Goal: Navigation & Orientation: Find specific page/section

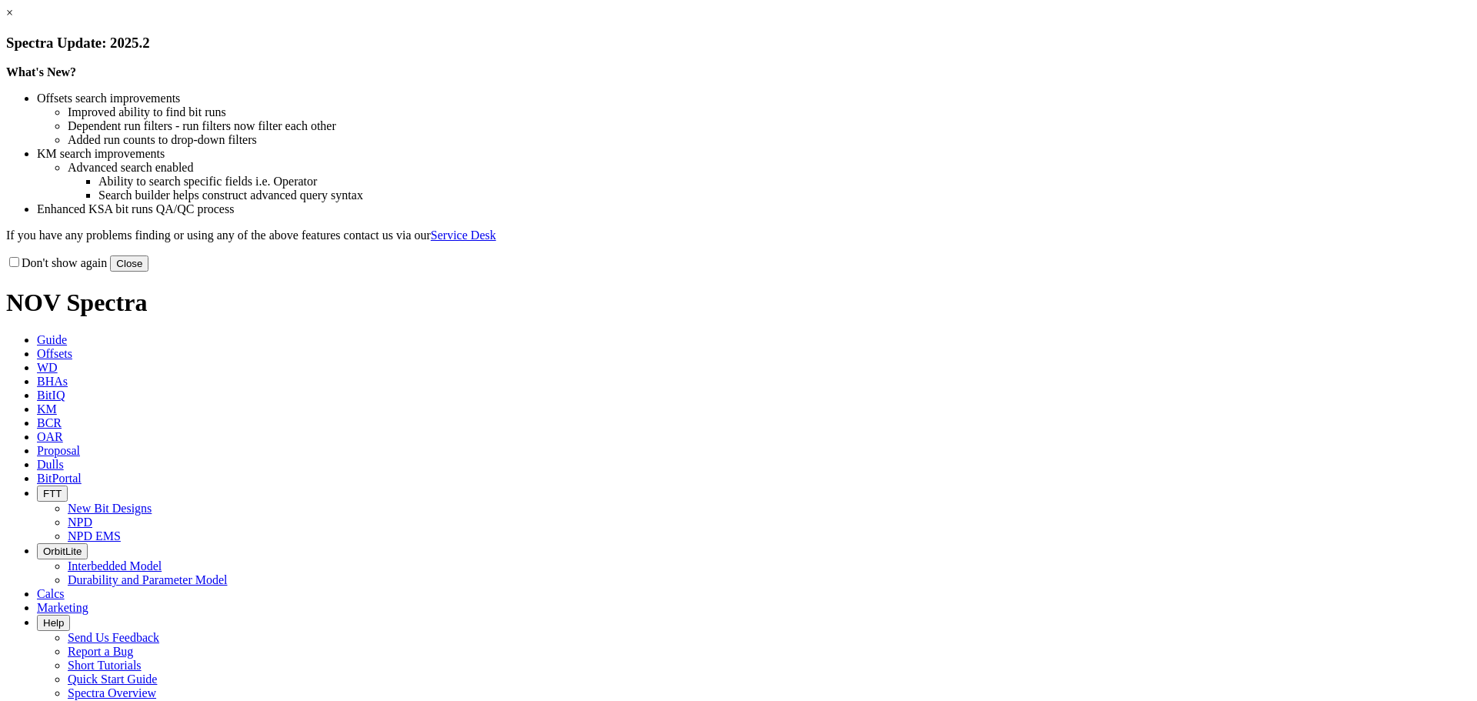
click at [149, 272] on button "Close" at bounding box center [129, 263] width 38 height 16
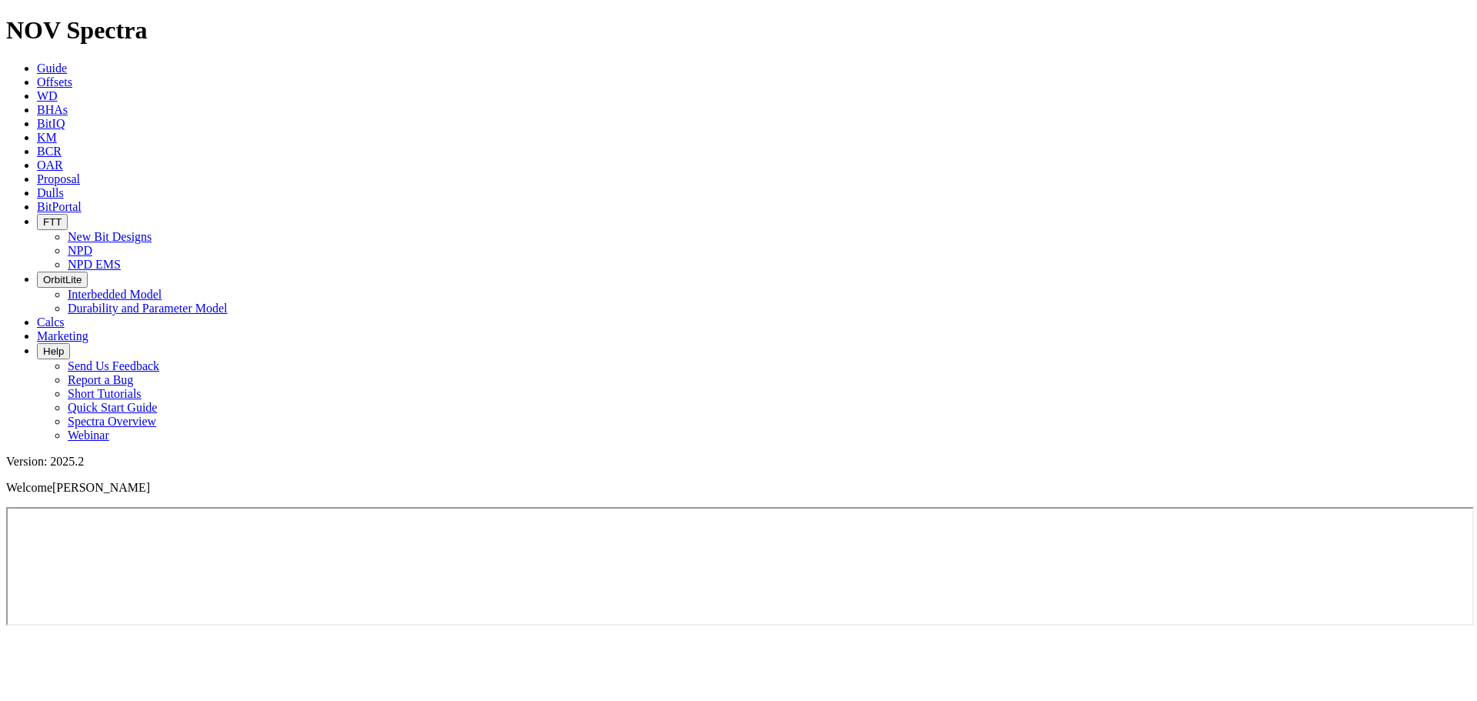
click at [43, 216] on icon "button" at bounding box center [43, 222] width 0 height 12
click at [92, 244] on link "NPD" at bounding box center [80, 250] width 25 height 13
click at [43, 216] on icon "button" at bounding box center [43, 222] width 0 height 12
click at [121, 258] on link "NPD EMS" at bounding box center [94, 264] width 53 height 13
click at [43, 216] on icon "button" at bounding box center [43, 222] width 0 height 12
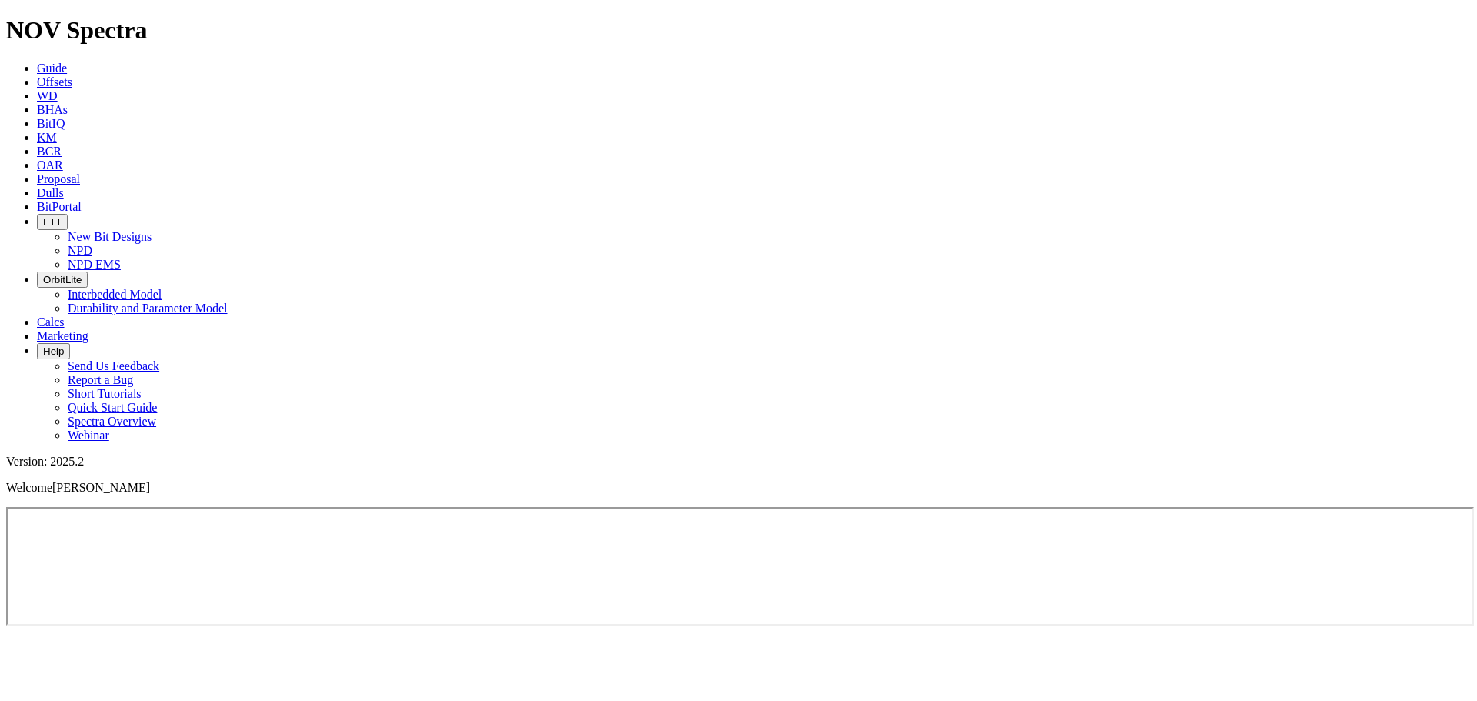
click at [92, 244] on link "NPD" at bounding box center [80, 250] width 25 height 13
